Goal: Understand process/instructions: Learn how to perform a task or action

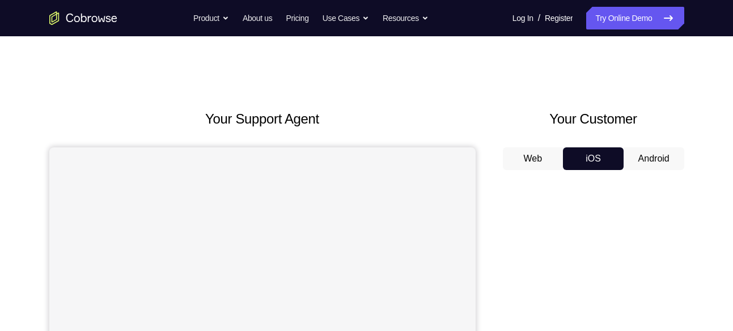
click at [538, 156] on button "Web" at bounding box center [533, 158] width 61 height 23
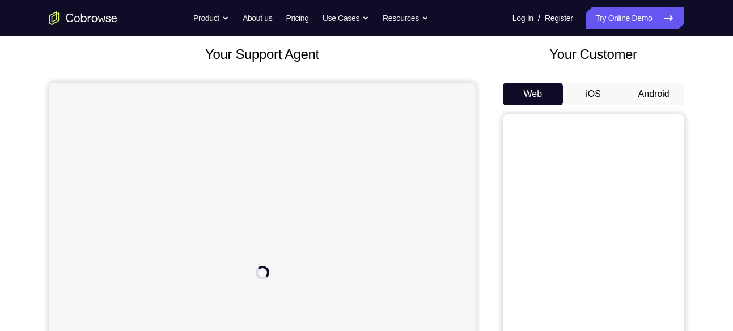
scroll to position [62, 0]
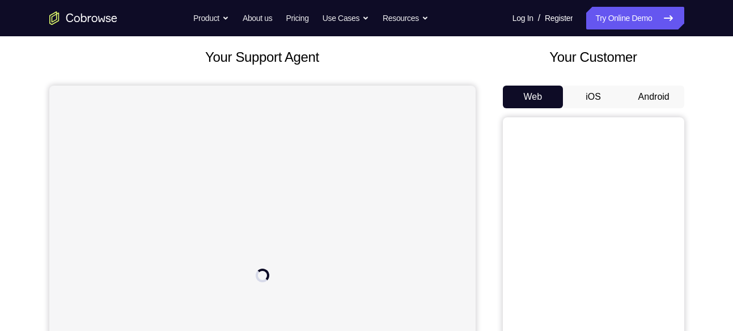
click at [661, 99] on button "Android" at bounding box center [653, 97] width 61 height 23
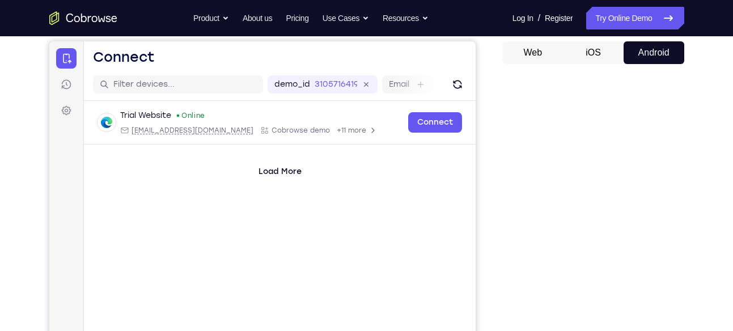
scroll to position [105, 0]
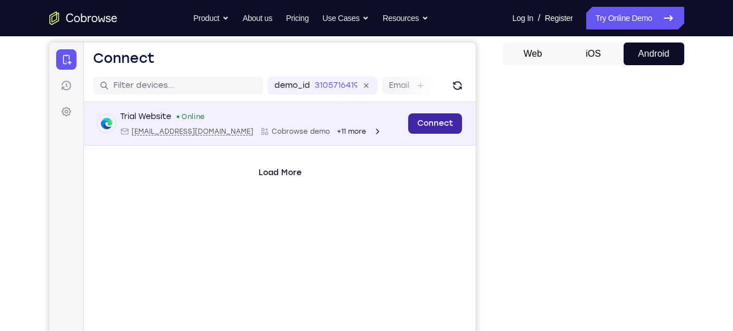
click at [435, 121] on link "Connect" at bounding box center [435, 123] width 54 height 20
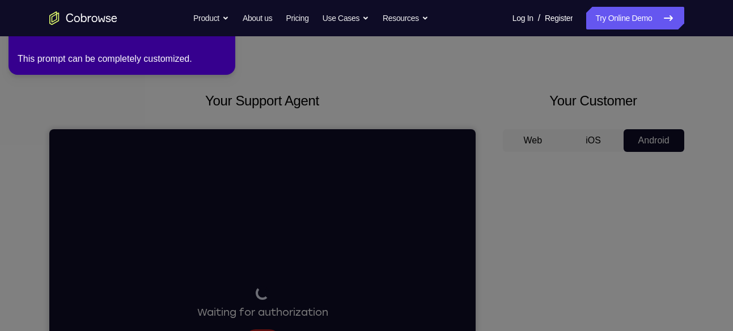
scroll to position [0, 0]
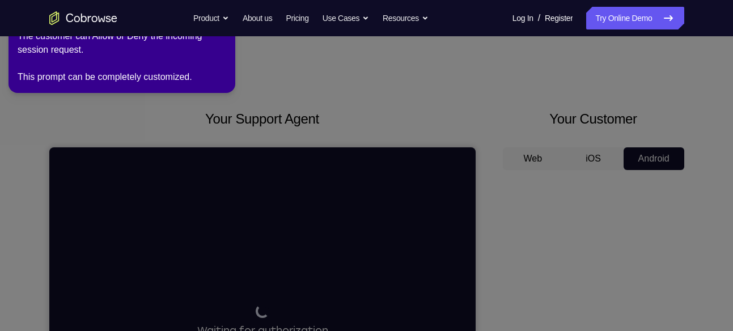
click at [308, 86] on icon at bounding box center [368, 163] width 746 height 336
click at [295, 112] on icon at bounding box center [368, 163] width 746 height 336
drag, startPoint x: 295, startPoint y: 112, endPoint x: 256, endPoint y: 128, distance: 42.2
click at [256, 128] on icon at bounding box center [368, 163] width 746 height 336
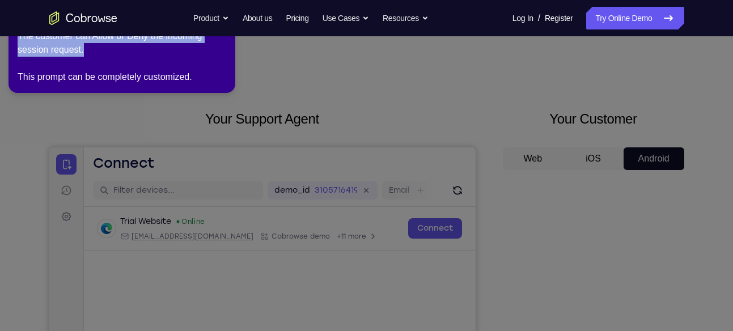
drag, startPoint x: 228, startPoint y: 52, endPoint x: 249, endPoint y: 157, distance: 107.5
click at [249, 157] on icon at bounding box center [368, 163] width 746 height 336
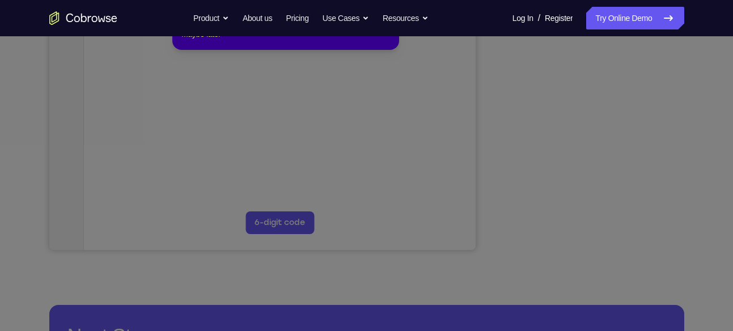
scroll to position [277, 0]
click at [598, 227] on icon at bounding box center [370, 136] width 741 height 389
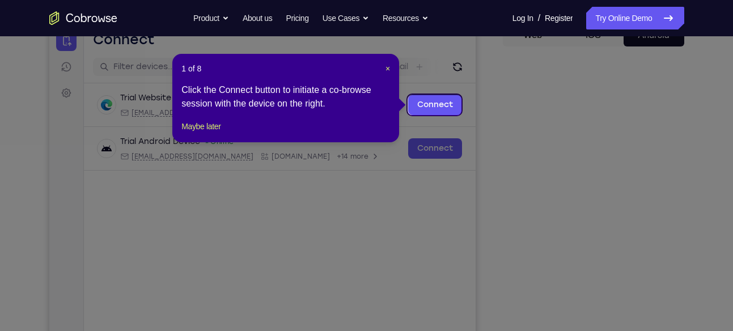
scroll to position [123, 0]
click at [388, 67] on span "×" at bounding box center [387, 69] width 5 height 9
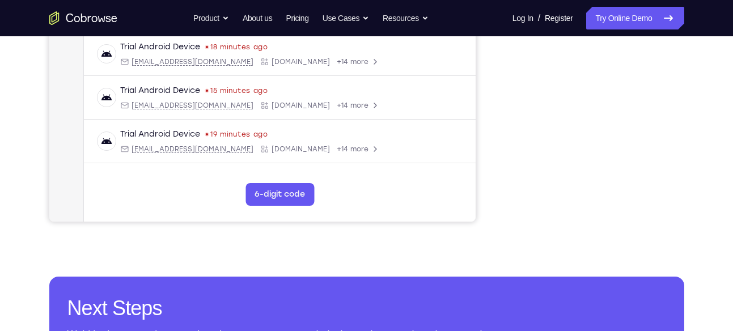
scroll to position [300, 0]
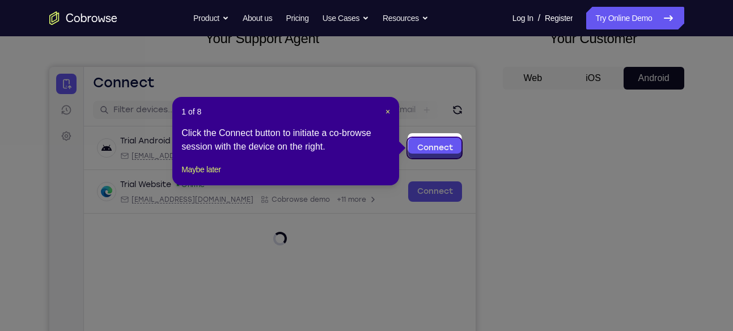
scroll to position [79, 0]
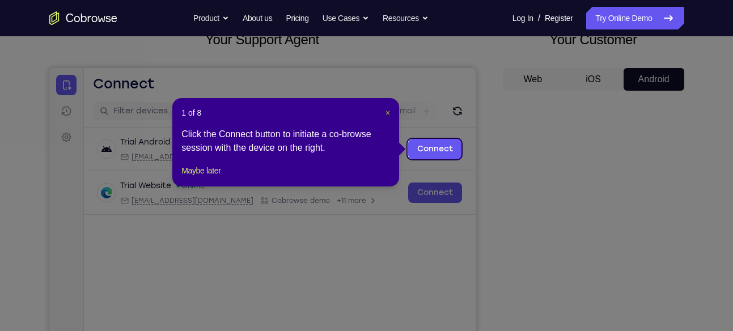
click at [388, 114] on span "×" at bounding box center [387, 112] width 5 height 9
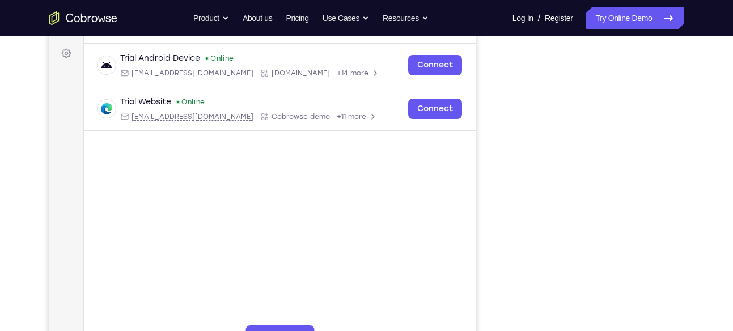
scroll to position [163, 0]
